Goal: Register for event/course

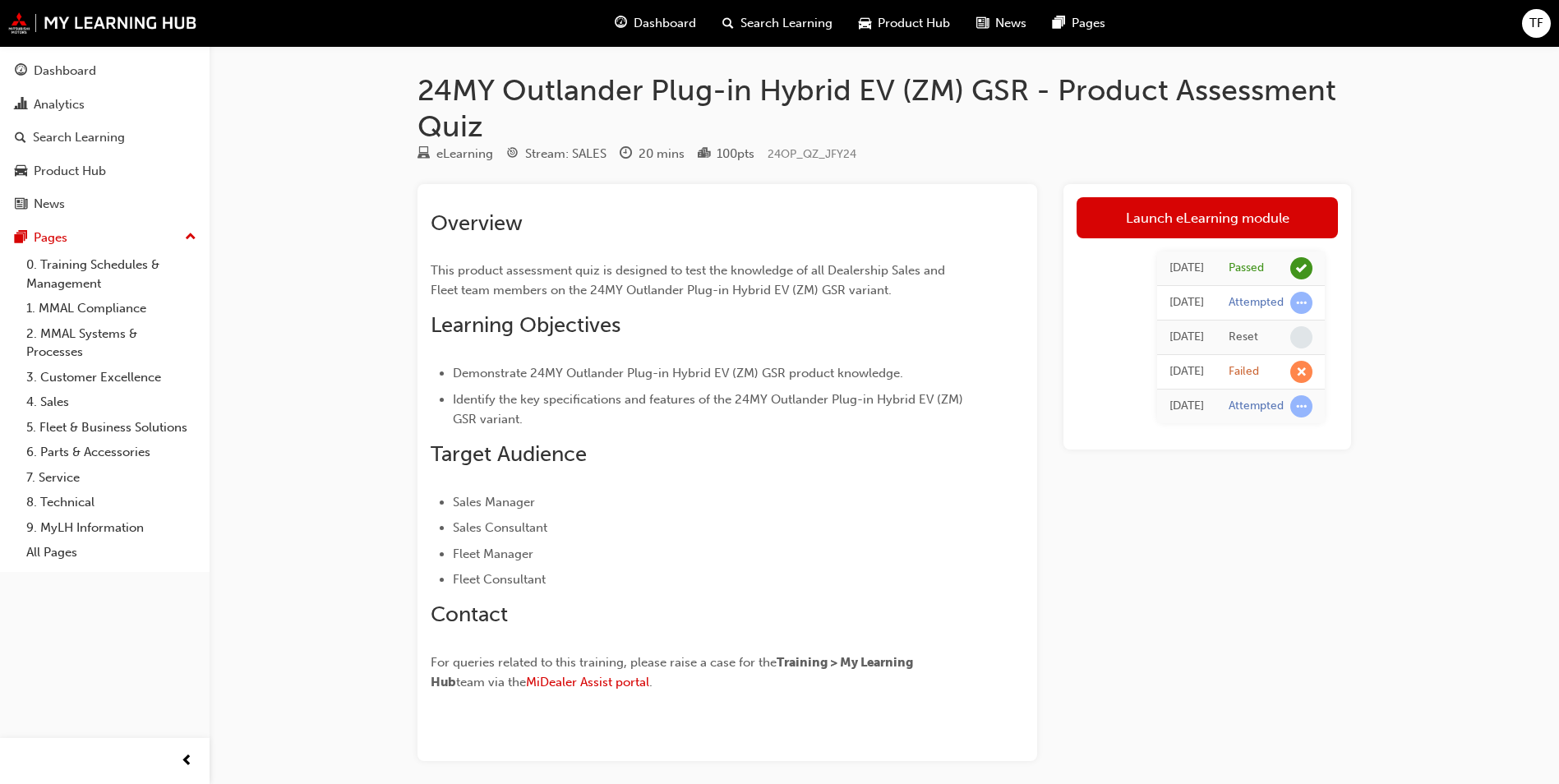
click at [110, 10] on div "Dashboard Search Learning Product Hub News Pages TF" at bounding box center [780, 23] width 1559 height 47
click at [110, 22] on img at bounding box center [103, 23] width 189 height 22
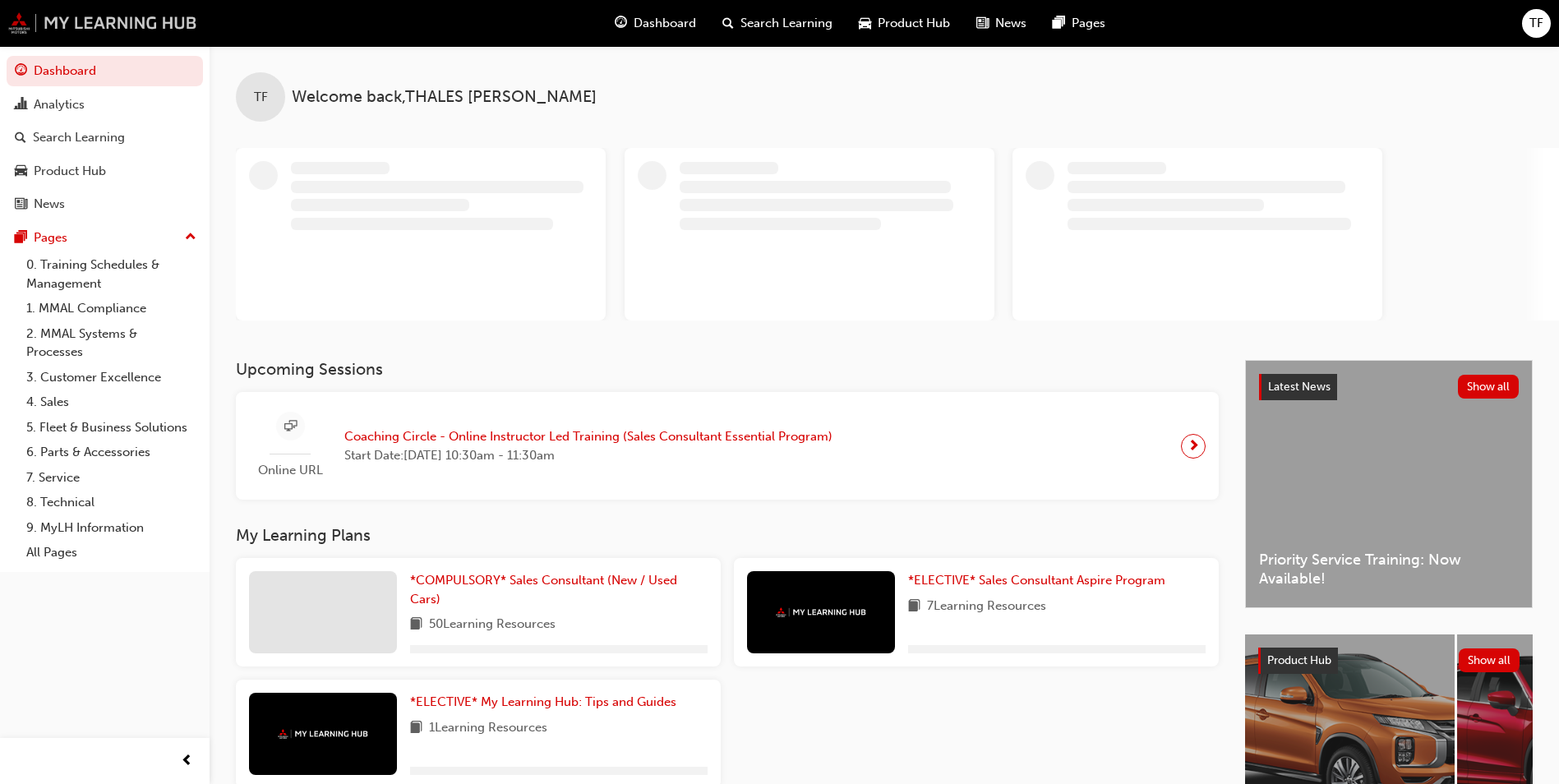
scroll to position [133, 0]
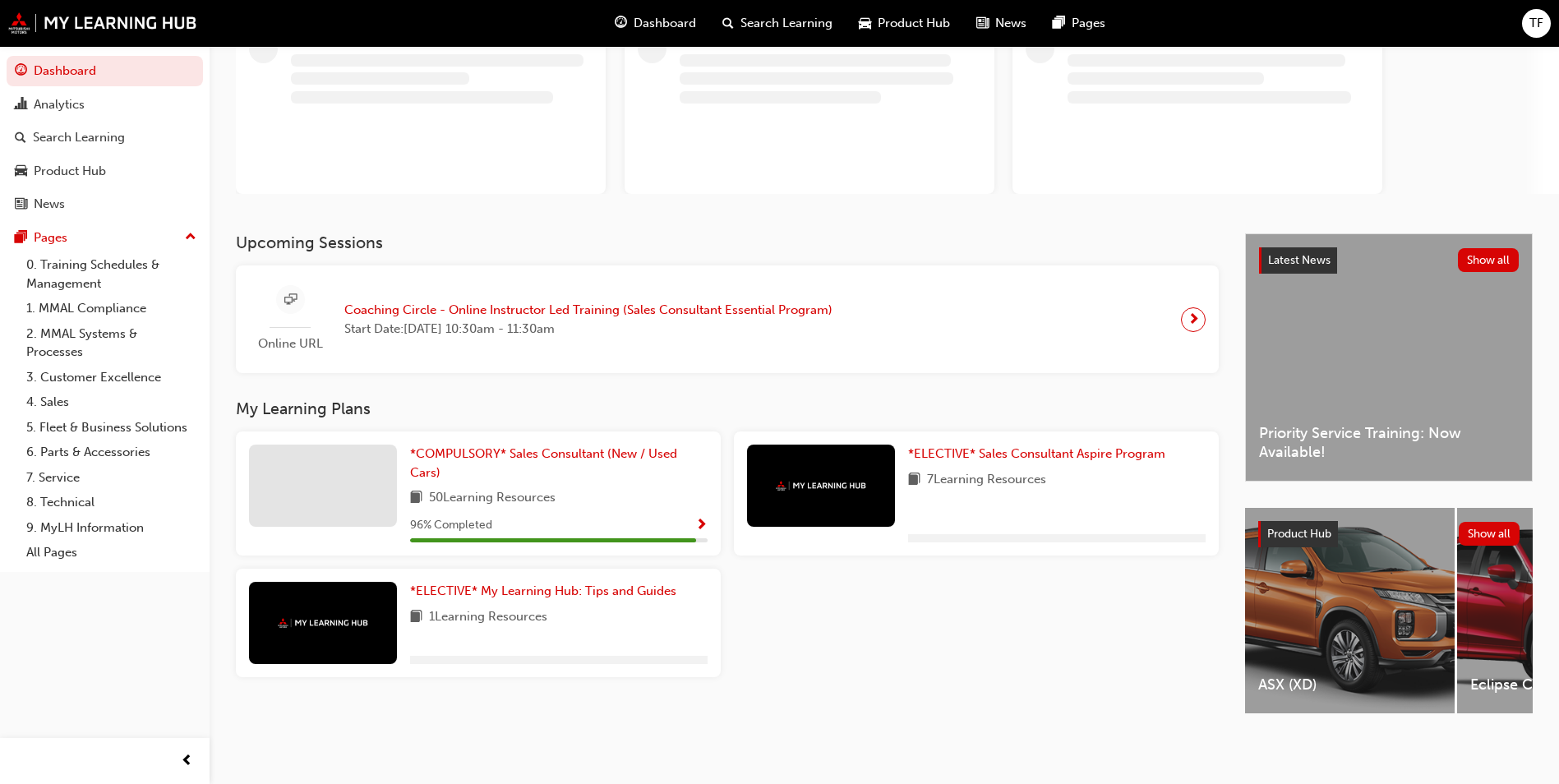
click at [484, 301] on span "Coaching Circle - Online Instructor Led Training (Sales Consultant Essential Pr…" at bounding box center [588, 310] width 488 height 19
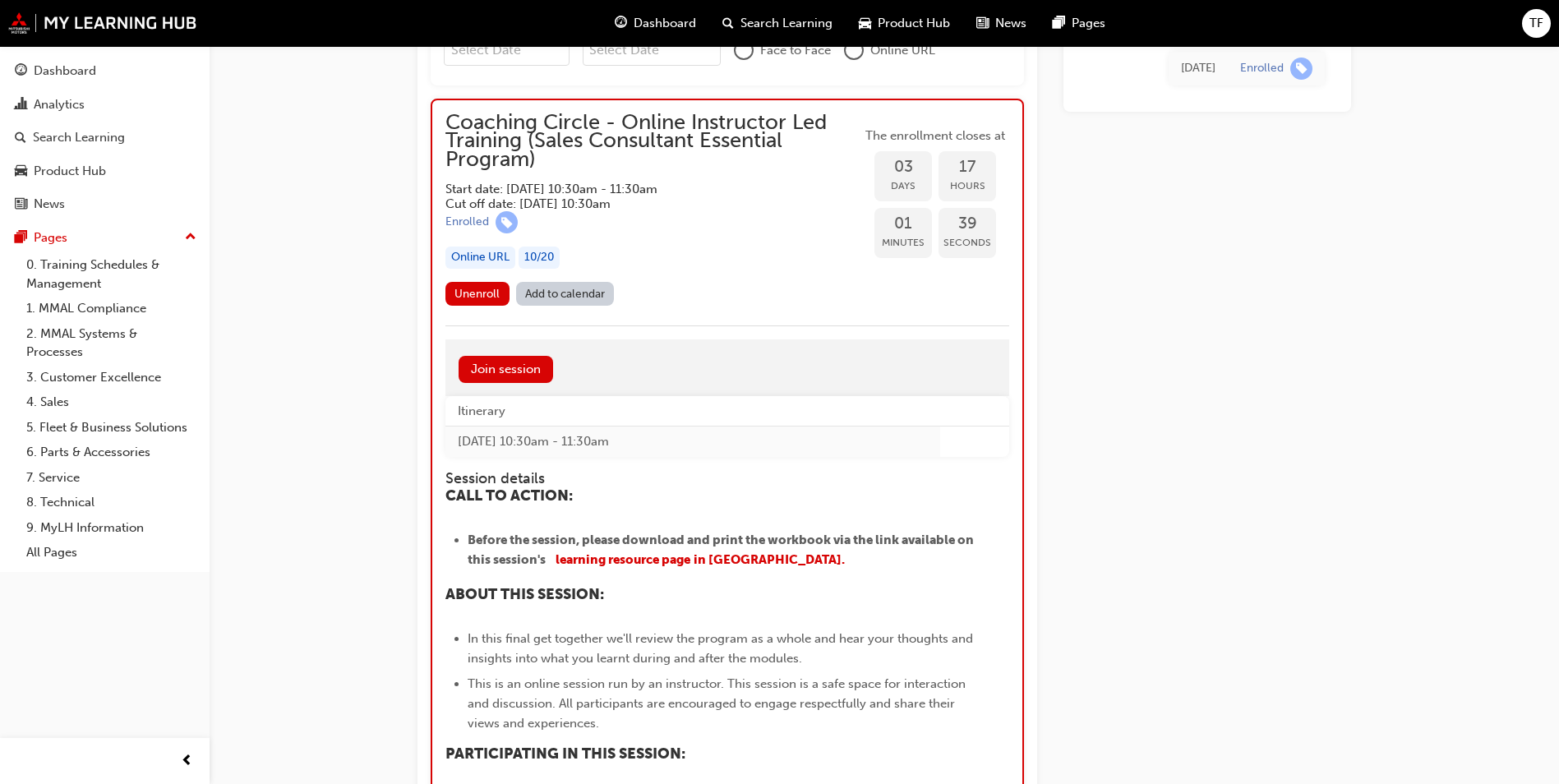
scroll to position [1451, 0]
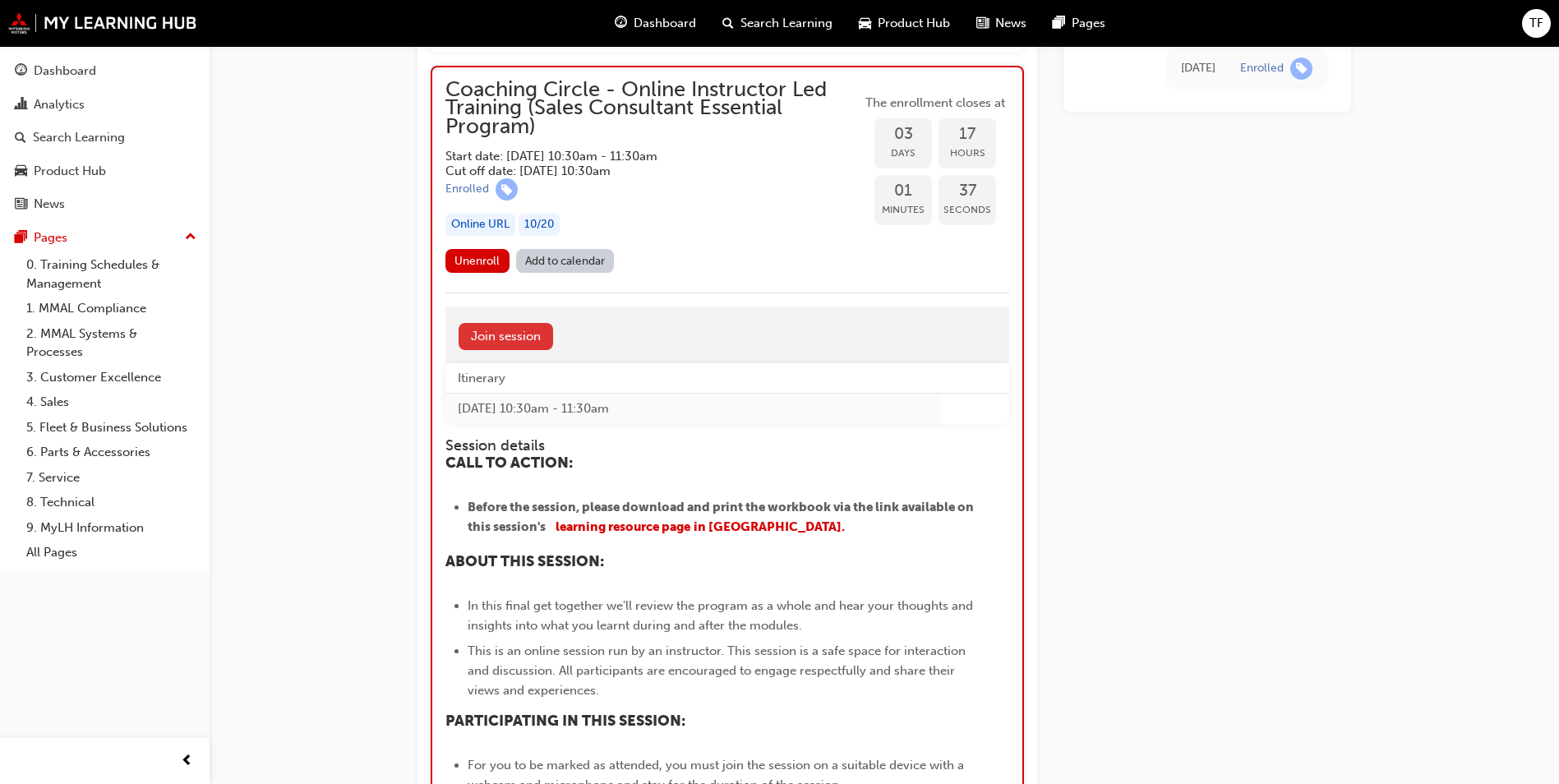
click at [505, 339] on link "Join session" at bounding box center [506, 336] width 95 height 27
